Goal: Information Seeking & Learning: Learn about a topic

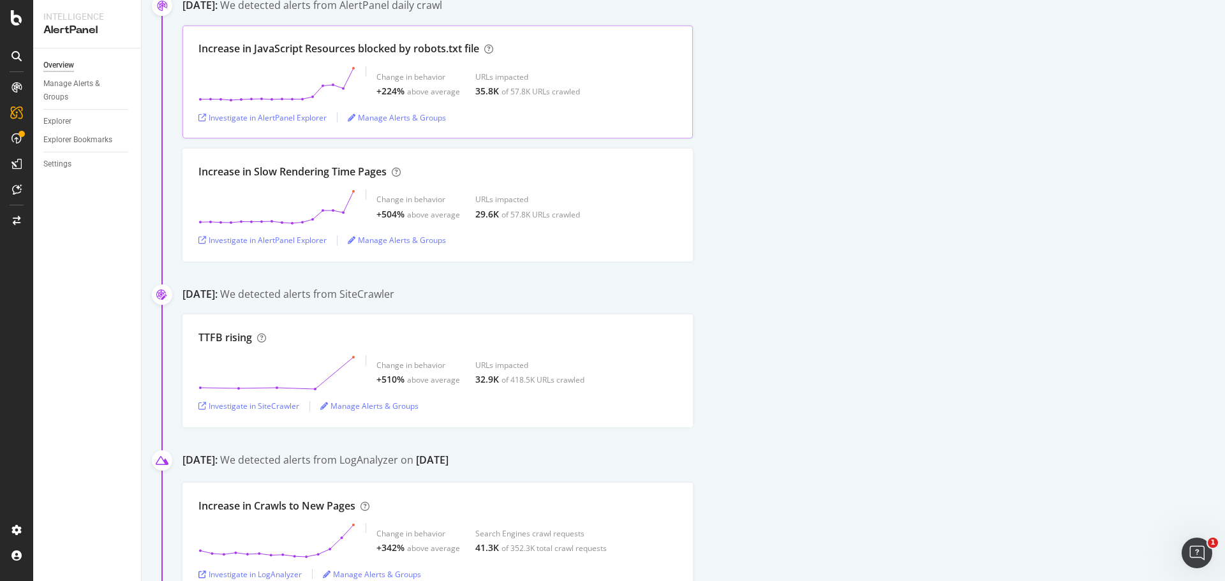
scroll to position [255, 0]
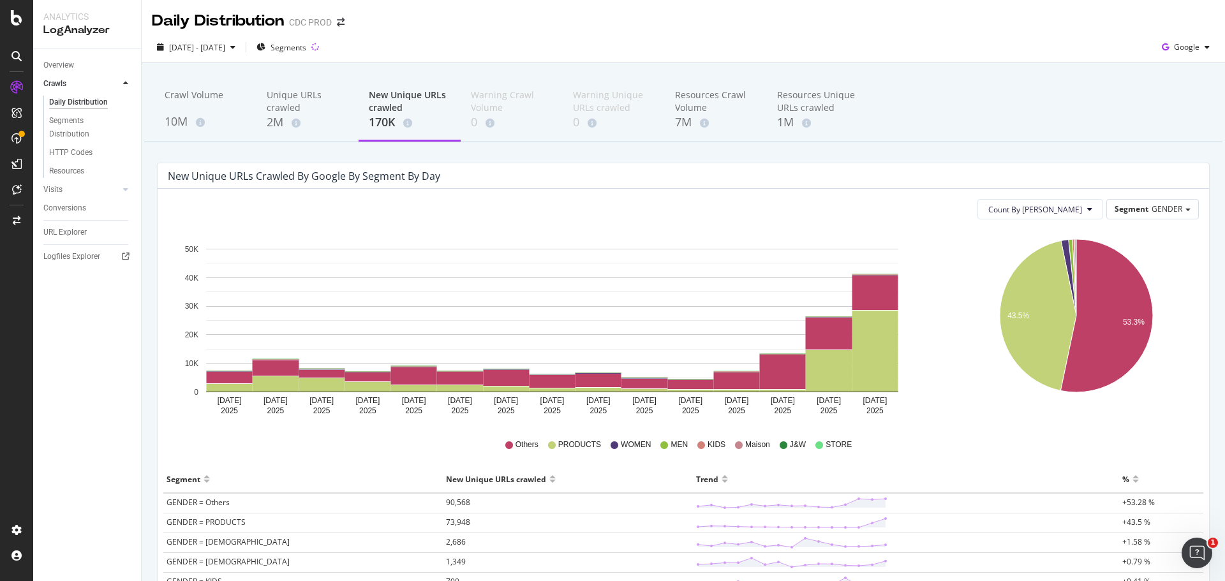
scroll to position [128, 0]
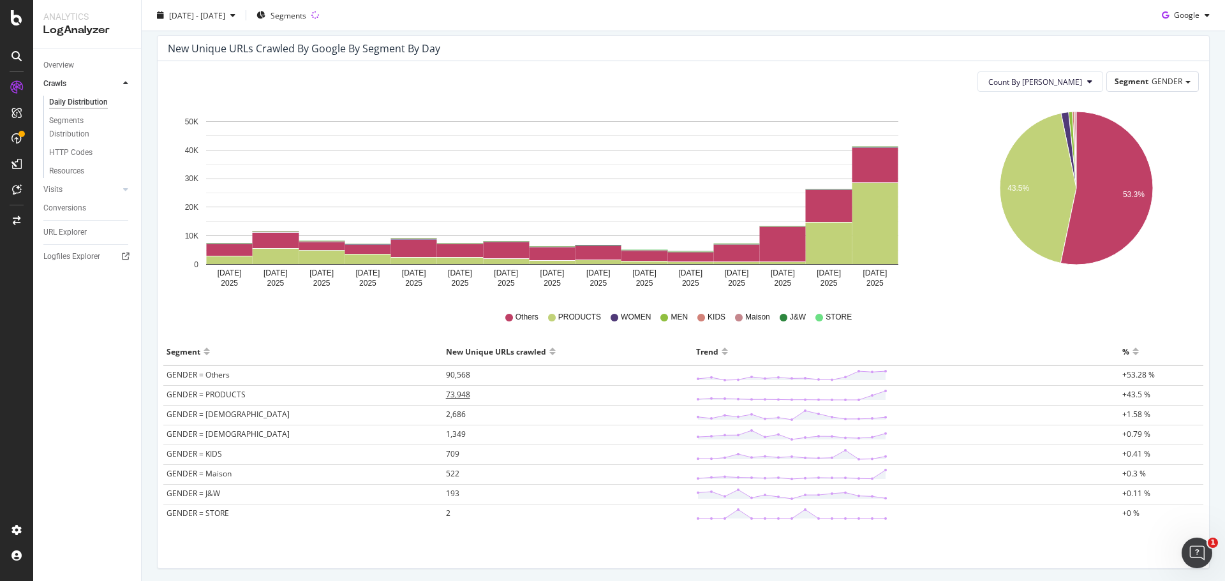
drag, startPoint x: 381, startPoint y: 399, endPoint x: 371, endPoint y: 392, distance: 11.9
drag, startPoint x: 371, startPoint y: 392, endPoint x: 596, endPoint y: 345, distance: 229.5
click at [596, 345] on div "New Unique URLs crawled" at bounding box center [568, 351] width 244 height 20
click at [446, 373] on span "90,568" at bounding box center [458, 374] width 24 height 11
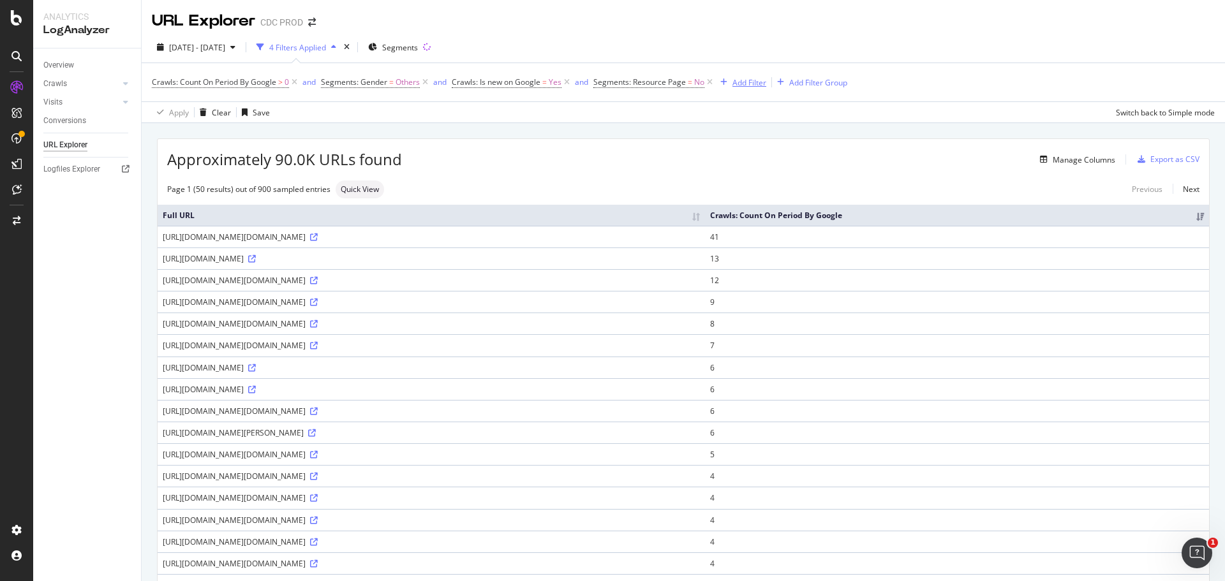
drag, startPoint x: 745, startPoint y: 82, endPoint x: 710, endPoint y: 116, distance: 49.2
click at [745, 82] on div "Add Filter" at bounding box center [749, 82] width 34 height 11
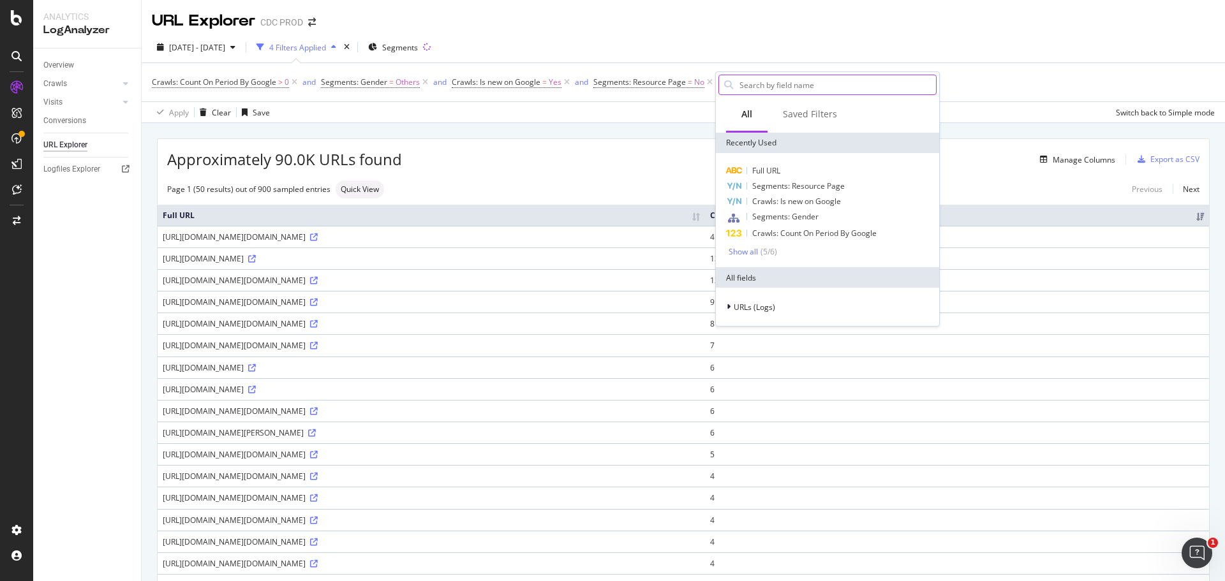
click at [784, 89] on input "text" at bounding box center [837, 84] width 198 height 19
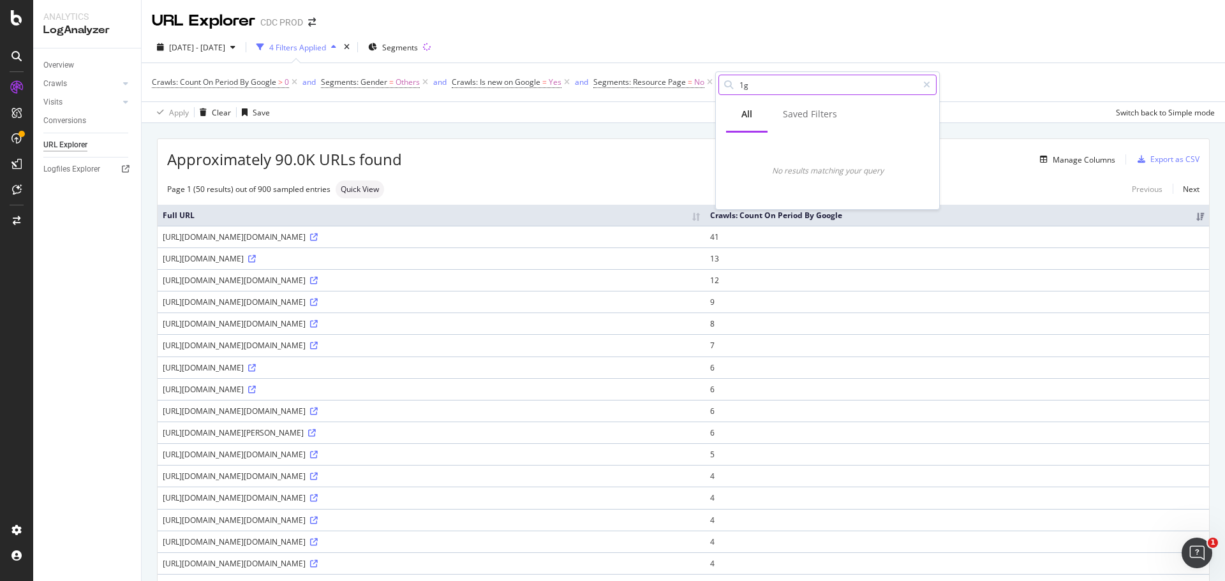
type input "1"
type input "府"
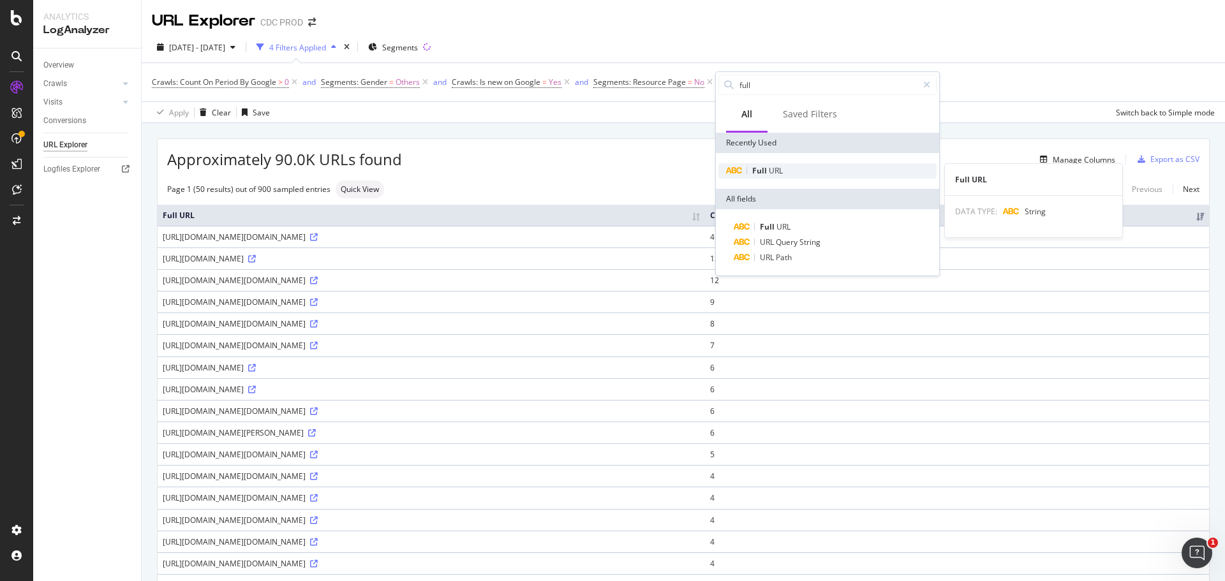
type input "full"
click at [764, 177] on div "Full URL" at bounding box center [827, 170] width 218 height 15
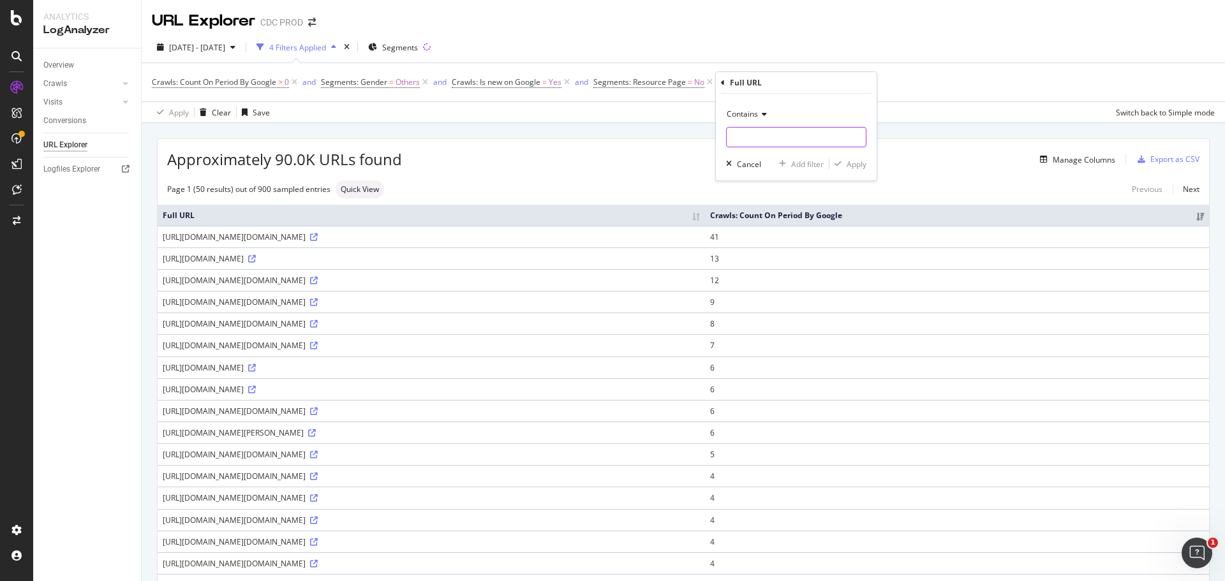
click at [762, 137] on input "text" at bounding box center [796, 137] width 139 height 20
type input "ja_jp/fashion"
click at [864, 163] on div "Apply" at bounding box center [857, 164] width 20 height 11
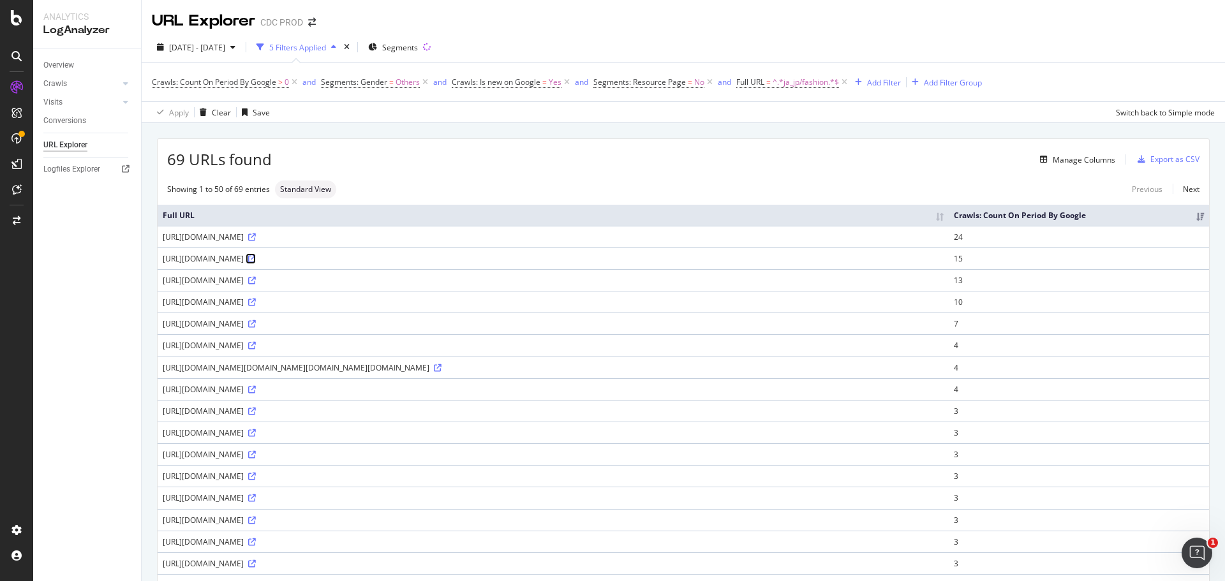
click at [256, 263] on icon at bounding box center [252, 259] width 8 height 8
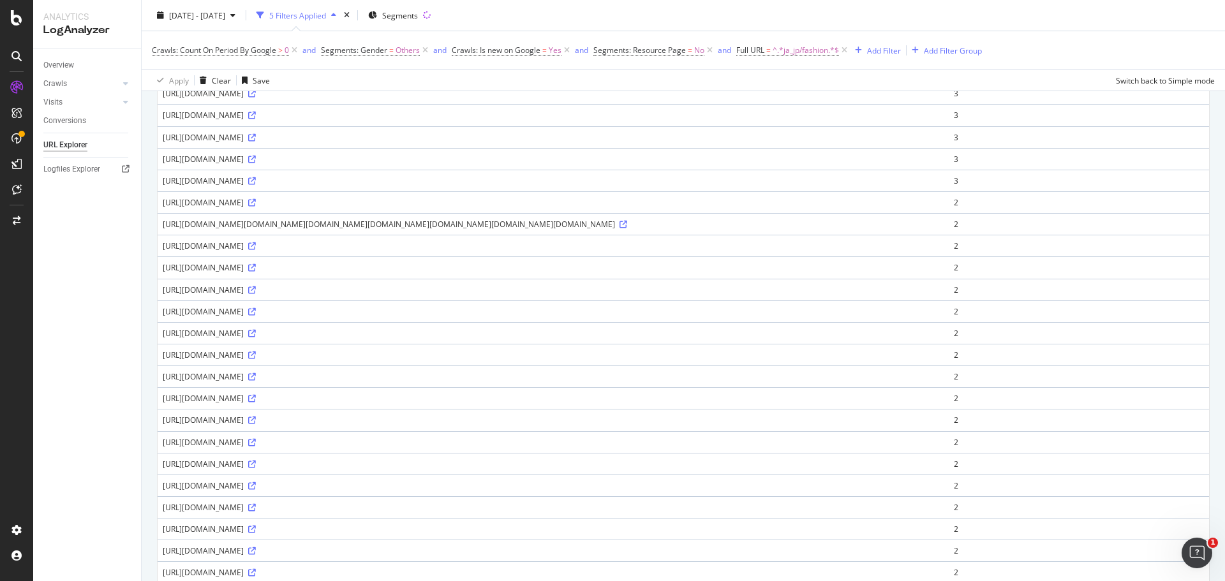
click at [256, 76] on icon at bounding box center [252, 72] width 8 height 8
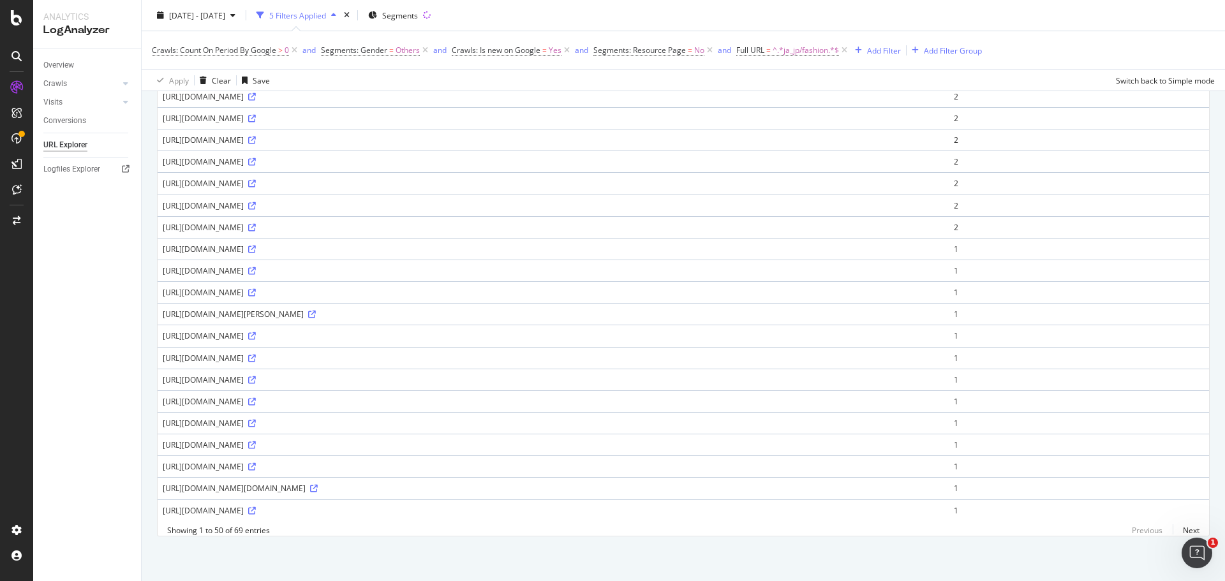
scroll to position [1021, 0]
click at [256, 188] on icon at bounding box center [252, 184] width 8 height 8
click at [256, 463] on icon at bounding box center [252, 467] width 8 height 8
click at [1173, 531] on link "Next" at bounding box center [1186, 530] width 27 height 19
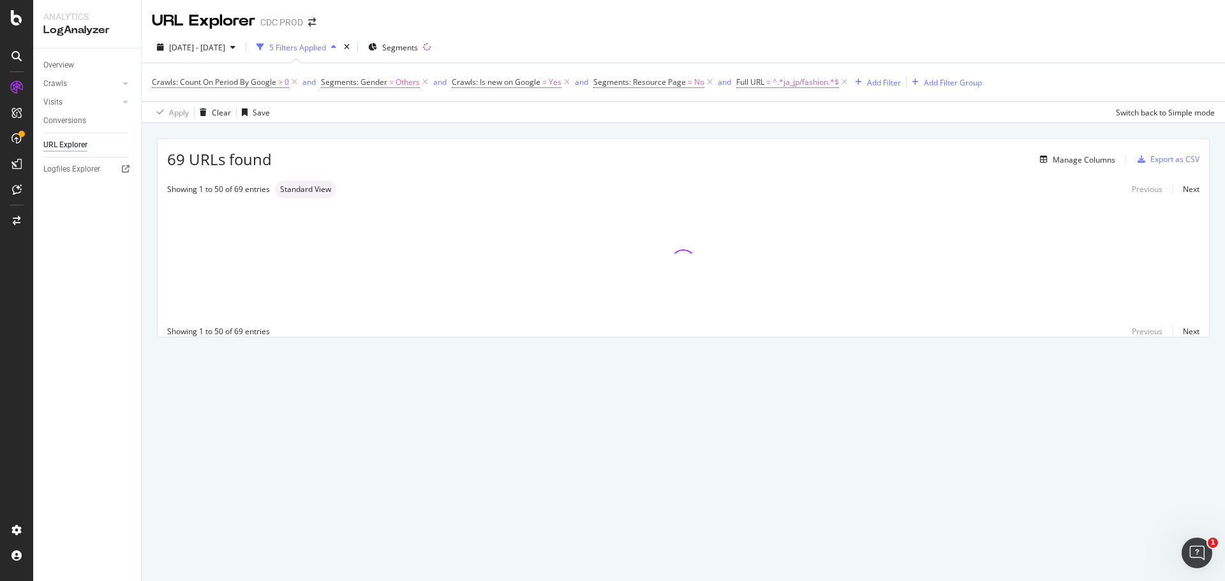
scroll to position [0, 0]
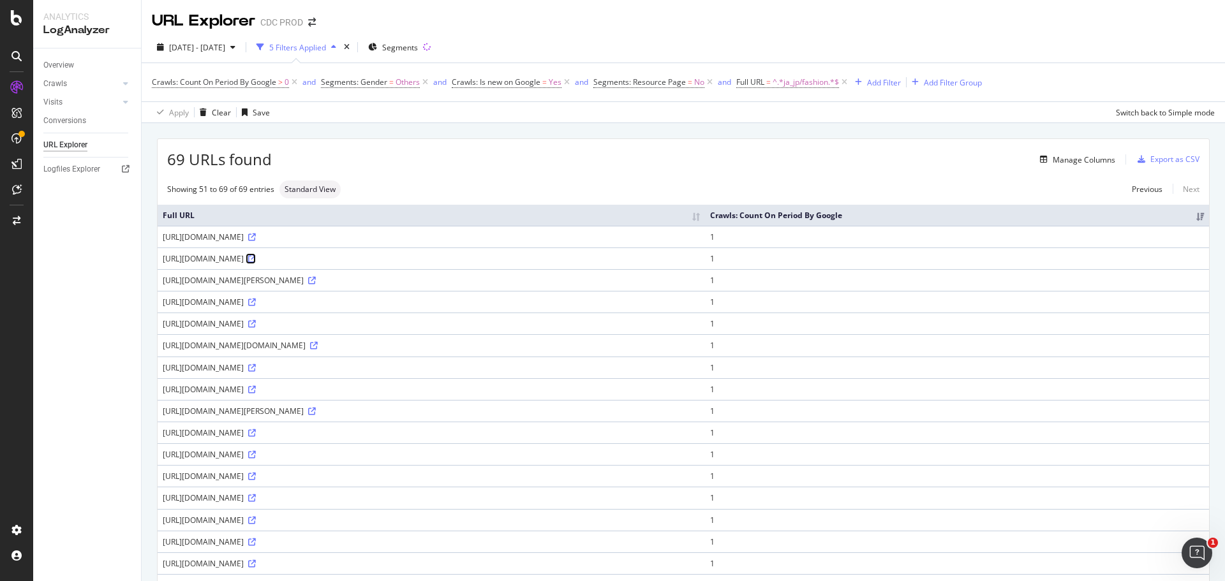
click at [256, 263] on icon at bounding box center [252, 259] width 8 height 8
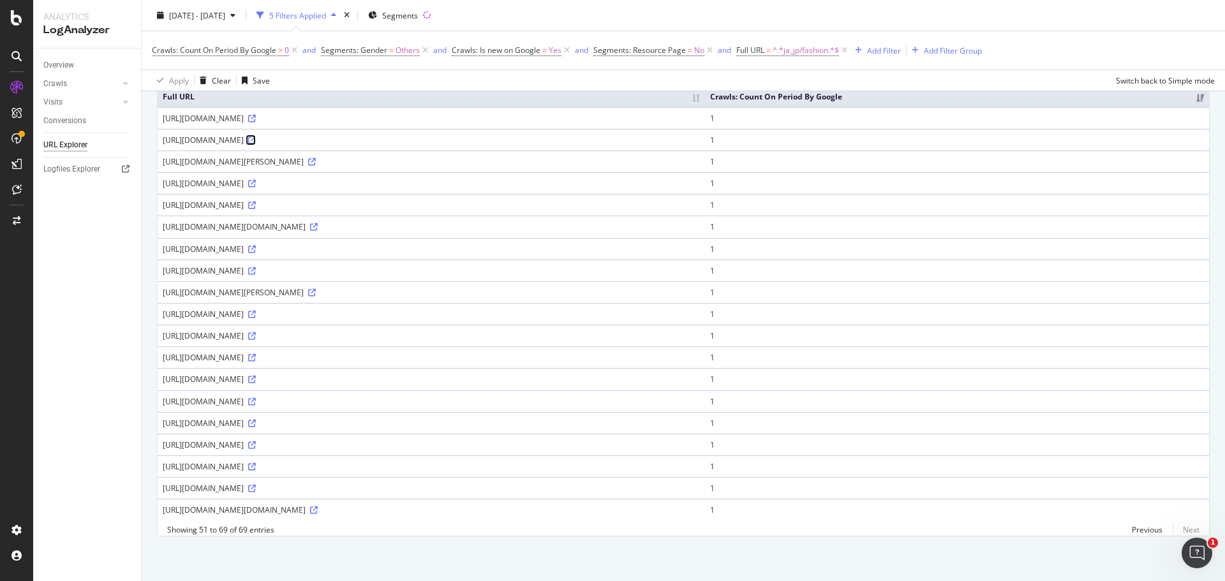
scroll to position [303, 0]
click at [700, 461] on div "https://www.dior.com/ja_jp/fashion/%E3%83%A1%E3%83%B3%E3%82%BA%E3%83%95%E3%82%A…" at bounding box center [431, 466] width 537 height 11
click at [256, 463] on icon at bounding box center [252, 467] width 8 height 8
click at [1131, 531] on link "Previous" at bounding box center [1147, 530] width 51 height 19
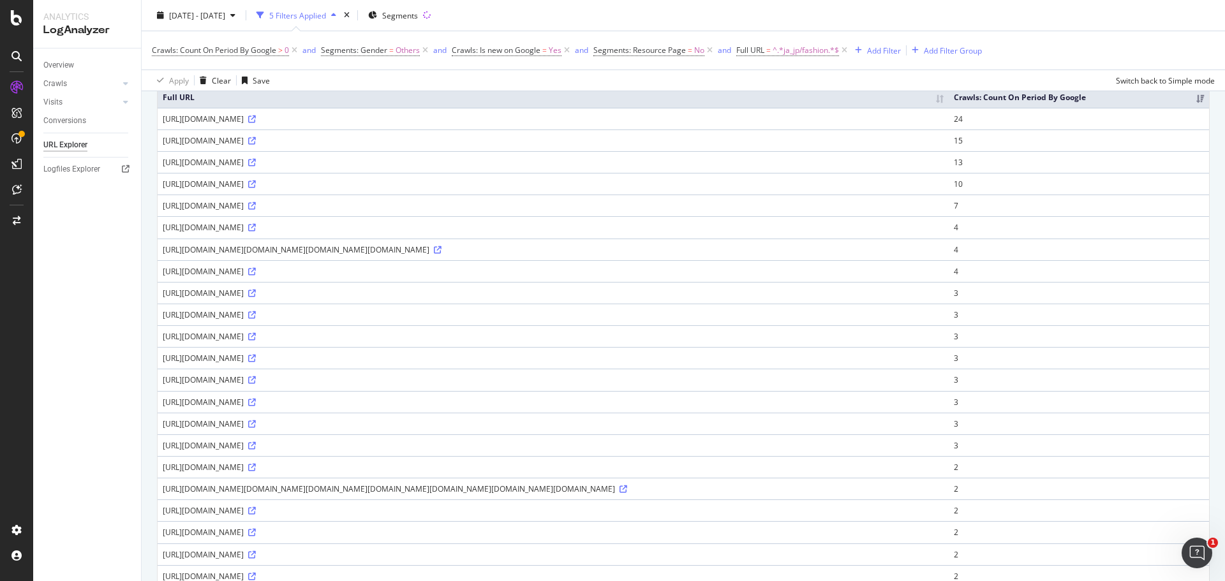
scroll to position [255, 0]
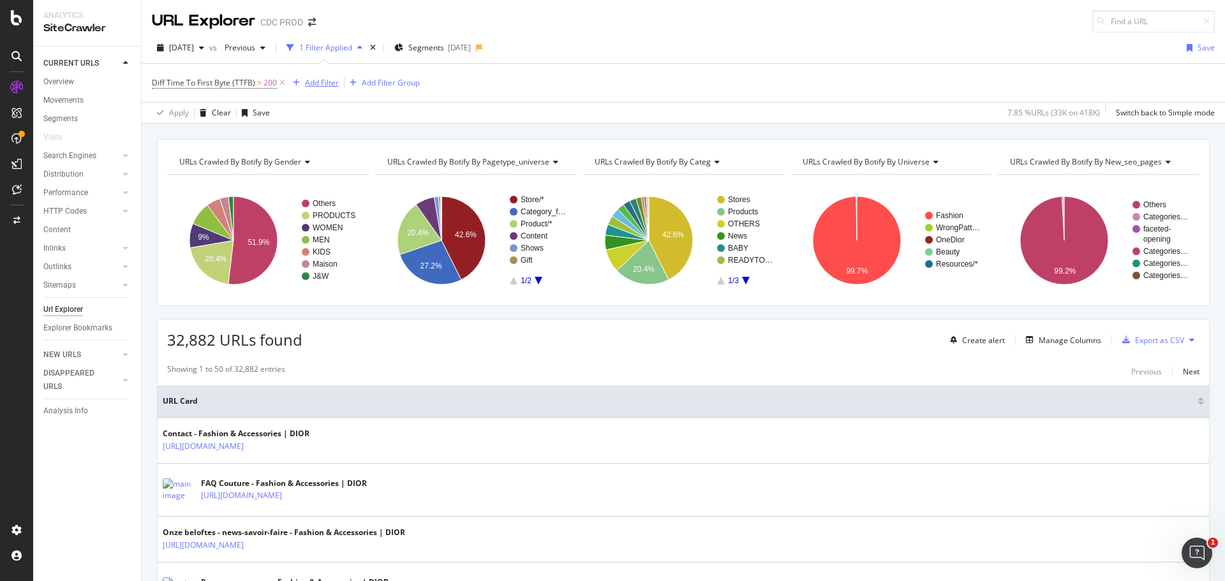
click at [308, 85] on div "Add Filter" at bounding box center [322, 82] width 34 height 11
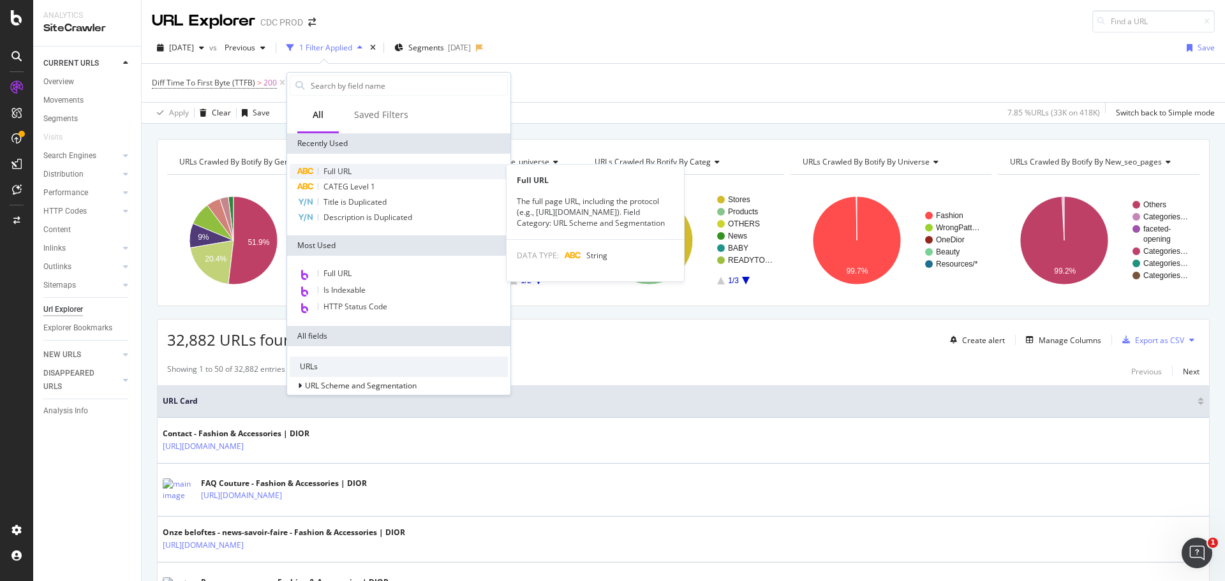
click at [348, 172] on span "Full URL" at bounding box center [337, 171] width 28 height 11
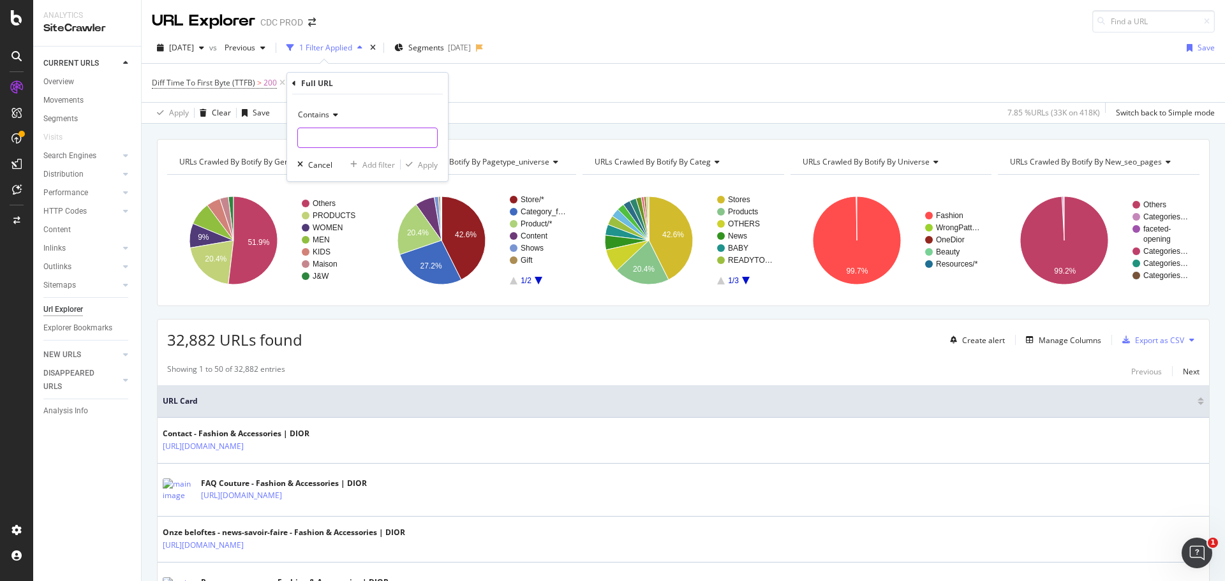
click at [334, 140] on input "text" at bounding box center [367, 138] width 139 height 20
type input "ja_jp/fashion"
click at [427, 169] on div "Apply" at bounding box center [428, 165] width 20 height 11
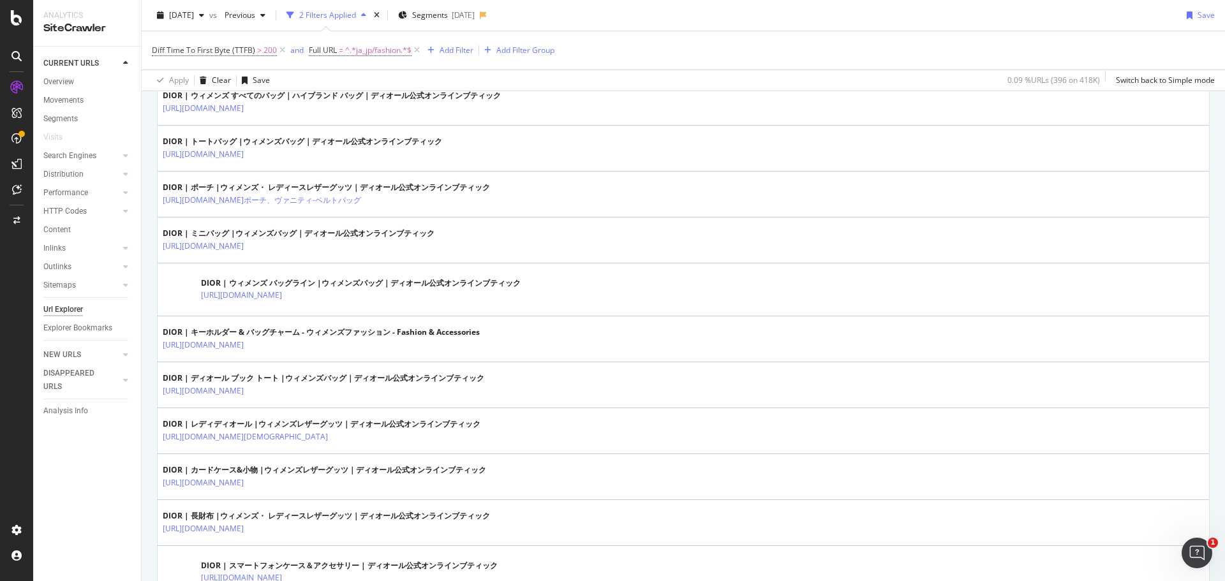
scroll to position [893, 0]
